Goal: Transaction & Acquisition: Purchase product/service

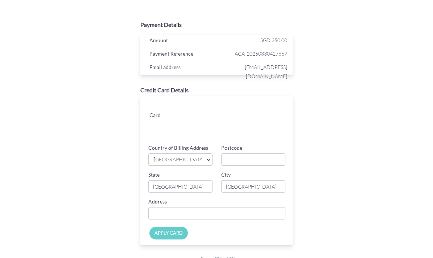
click at [182, 158] on span "[GEOGRAPHIC_DATA]" at bounding box center [177, 160] width 49 height 8
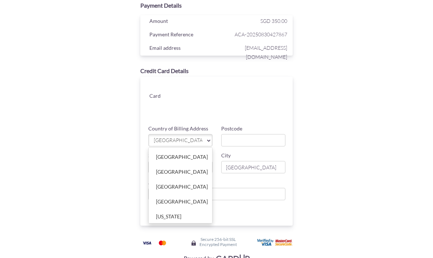
scroll to position [44, 0]
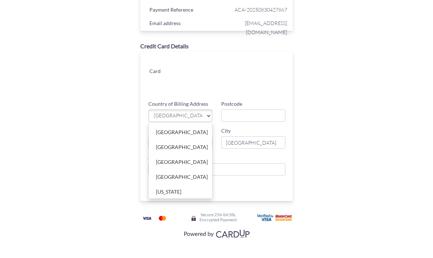
click at [185, 113] on div at bounding box center [216, 129] width 433 height 258
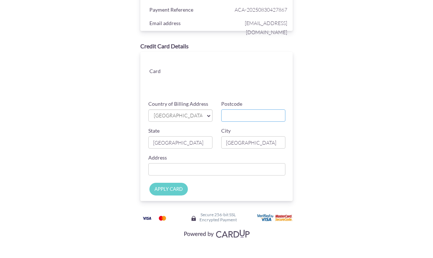
click at [249, 118] on input "Postcode" at bounding box center [253, 115] width 64 height 12
type input "367798"
type input "[STREET_ADDRESS]"
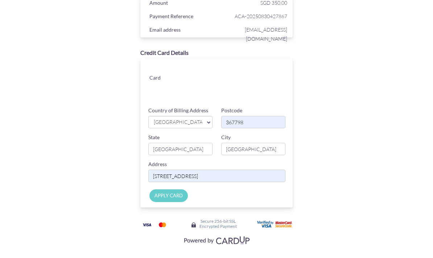
scroll to position [37, 0]
click at [169, 196] on input "APPLY CARD" at bounding box center [169, 195] width 38 height 13
type input "Applying..."
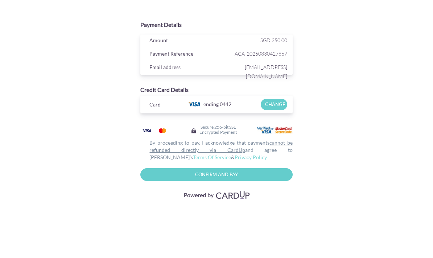
click at [248, 175] on input "Confirm and Pay" at bounding box center [216, 174] width 152 height 13
type input "Please wait..."
